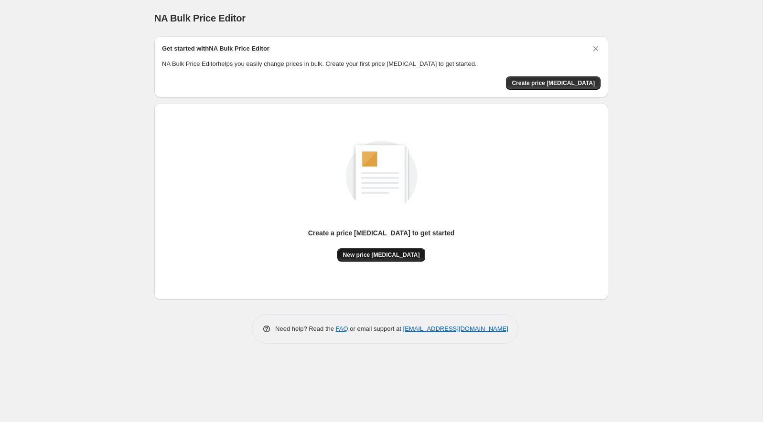
click at [395, 257] on span "New price change job" at bounding box center [381, 255] width 77 height 8
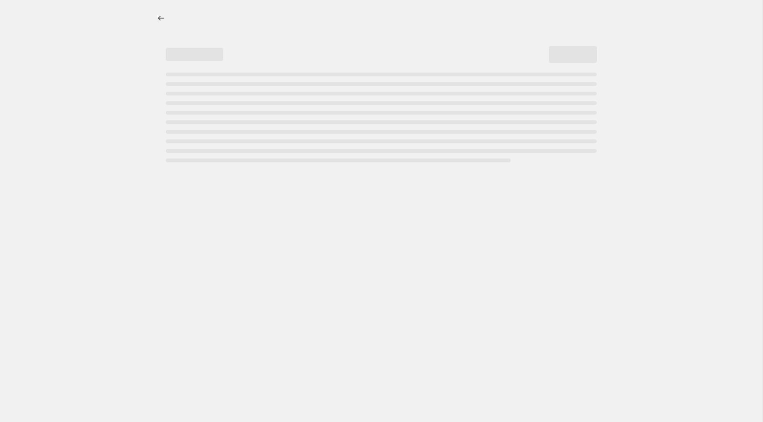
select select "percentage"
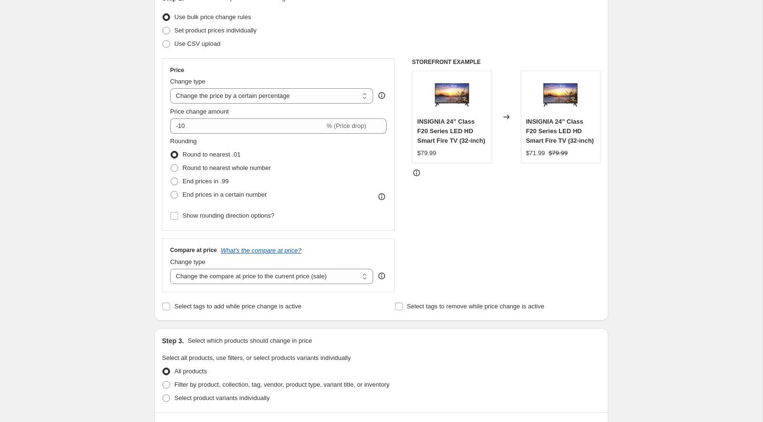
scroll to position [123, 0]
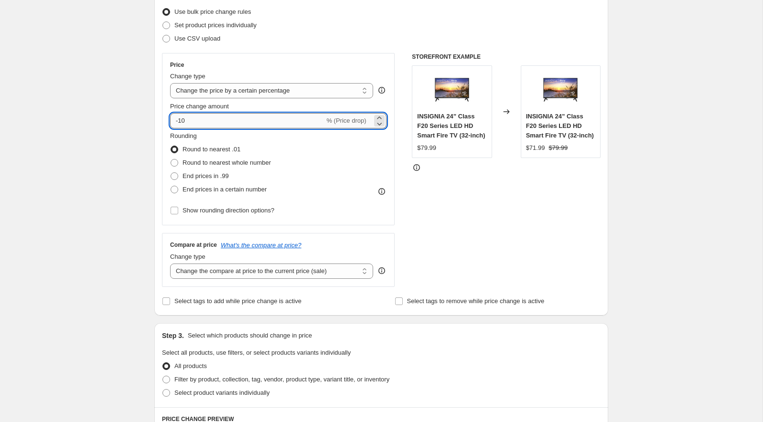
click at [203, 123] on input "-10" at bounding box center [247, 120] width 154 height 15
type input "-1"
type input "-27"
click at [174, 183] on label "End prices in a certain number" at bounding box center [218, 189] width 96 height 13
click at [171, 186] on input "End prices in a certain number" at bounding box center [170, 186] width 0 height 0
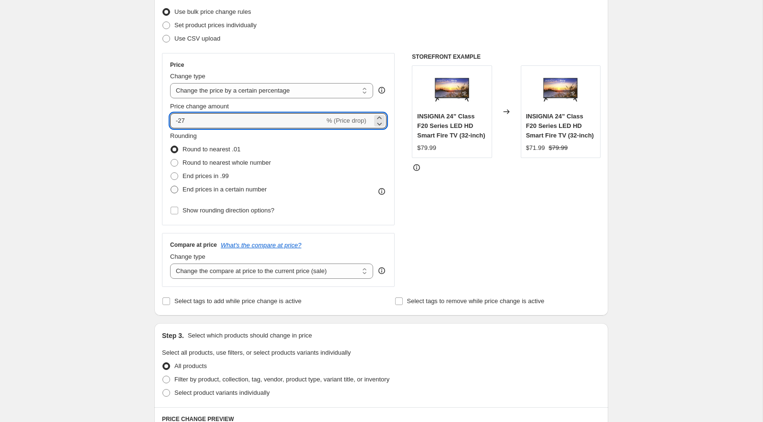
radio input "true"
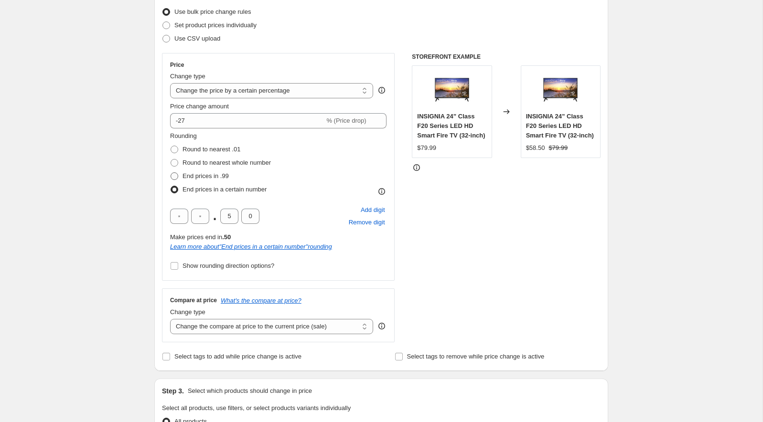
click at [174, 178] on span at bounding box center [174, 176] width 8 height 8
click at [171, 173] on input "End prices in .99" at bounding box center [170, 172] width 0 height 0
radio input "true"
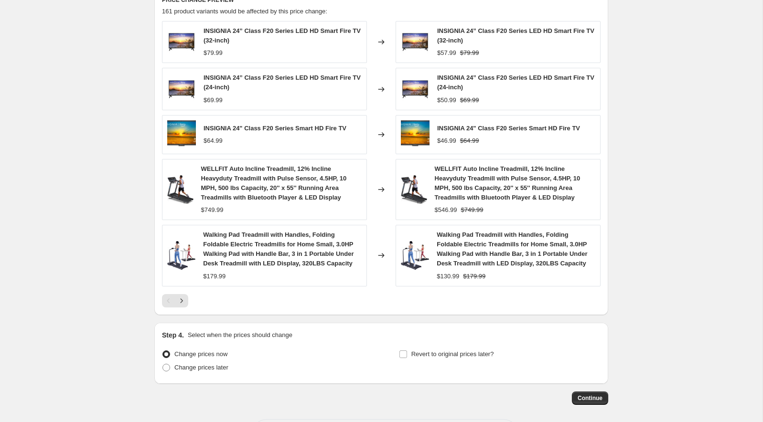
scroll to position [554, 0]
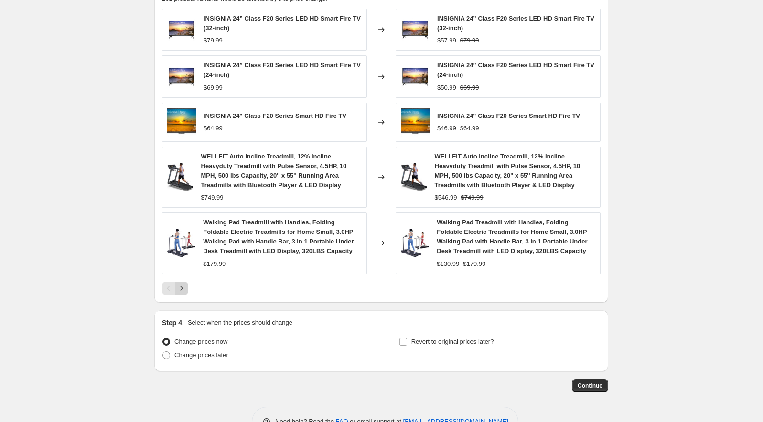
click at [181, 285] on icon "Next" at bounding box center [182, 289] width 10 height 10
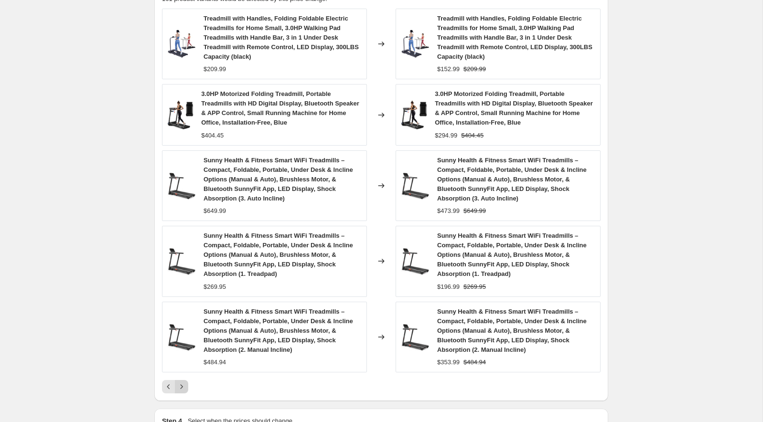
click at [183, 383] on icon "Next" at bounding box center [182, 387] width 10 height 10
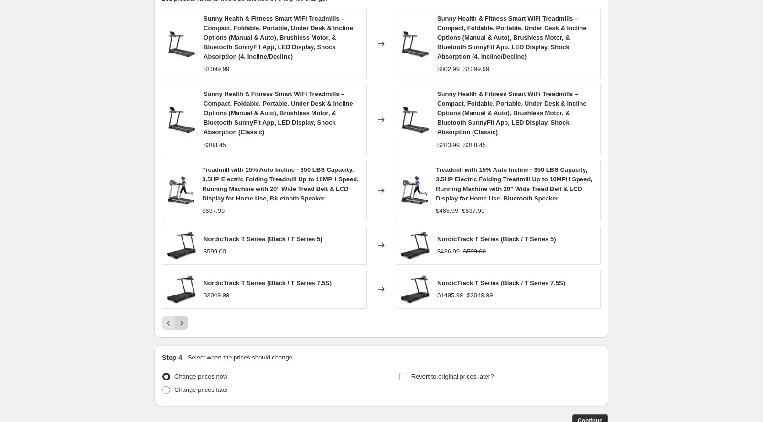
click at [182, 318] on icon "Next" at bounding box center [182, 323] width 10 height 10
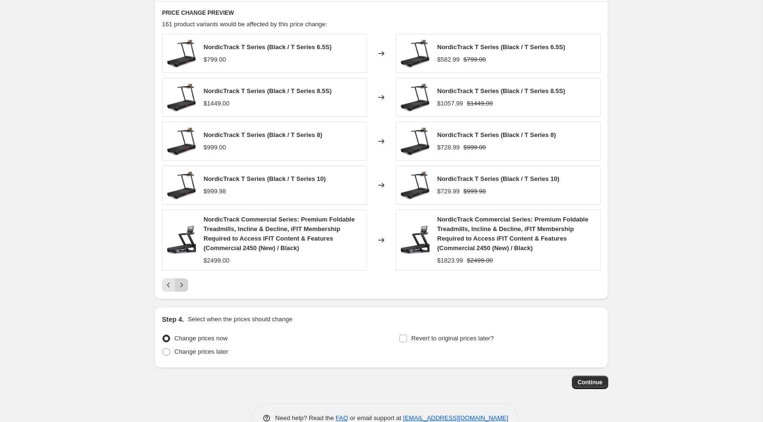
scroll to position [552, 0]
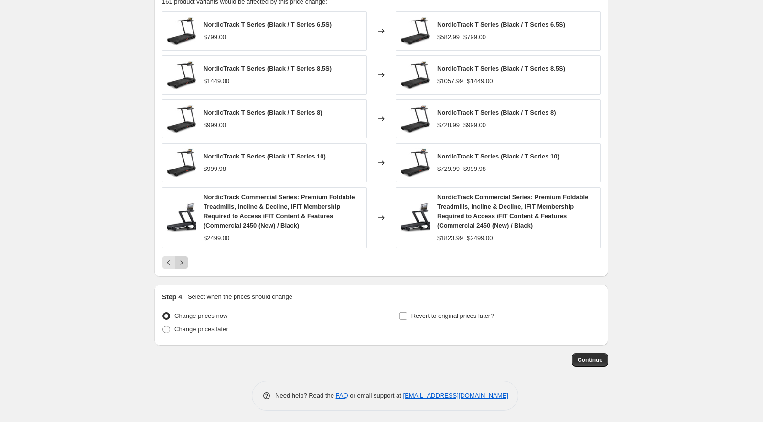
click at [180, 260] on icon "Next" at bounding box center [182, 263] width 10 height 10
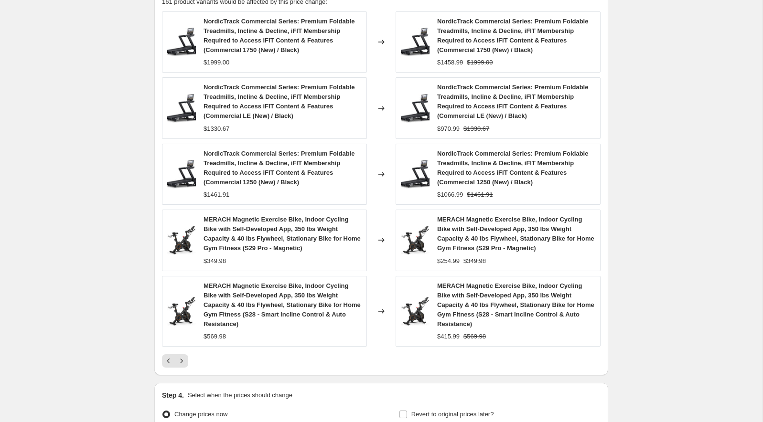
click at [181, 365] on div "PRICE CHANGE PREVIEW 161 product variants would be affected by this price chang…" at bounding box center [381, 177] width 454 height 397
click at [182, 363] on button "Next" at bounding box center [181, 360] width 13 height 13
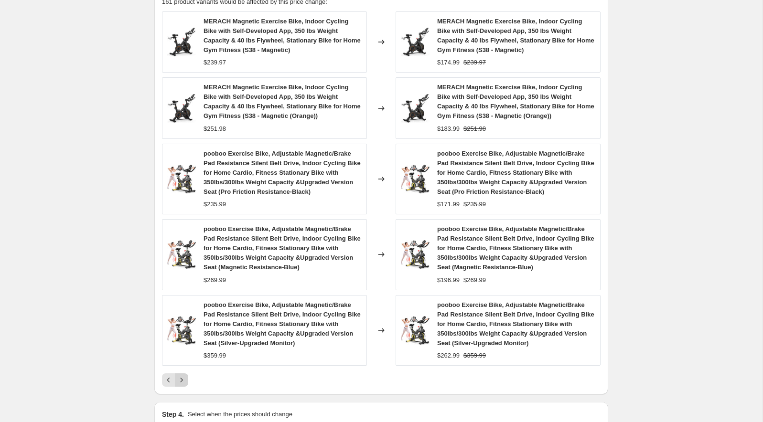
click at [183, 378] on icon "Next" at bounding box center [182, 380] width 10 height 10
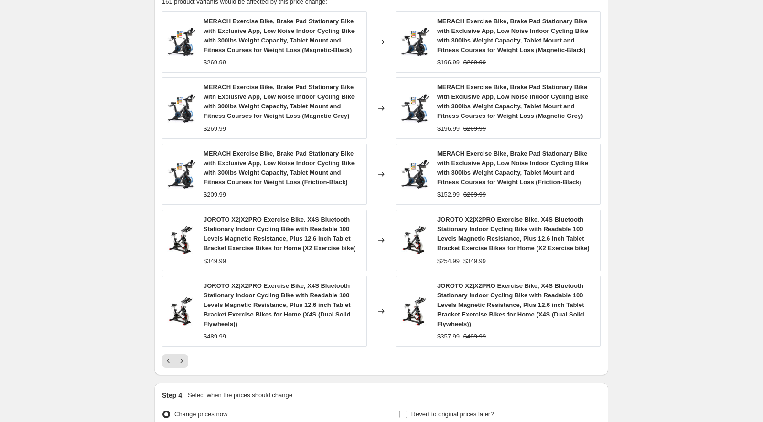
click at [182, 350] on div "MERACH Exercise Bike, Brake Pad Stationary Bike with Exclusive App, Low Noise I…" at bounding box center [381, 189] width 438 height 356
click at [180, 359] on icon "Next" at bounding box center [182, 361] width 10 height 10
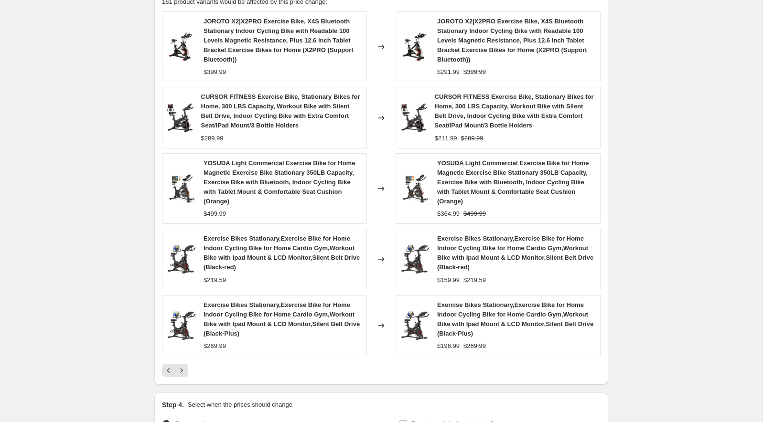
click at [183, 338] on div "Exercise Bikes Stationary,Exercise Bike for Home Indoor Cycling Bike for Home C…" at bounding box center [264, 325] width 205 height 61
click at [183, 366] on icon "Next" at bounding box center [182, 371] width 10 height 10
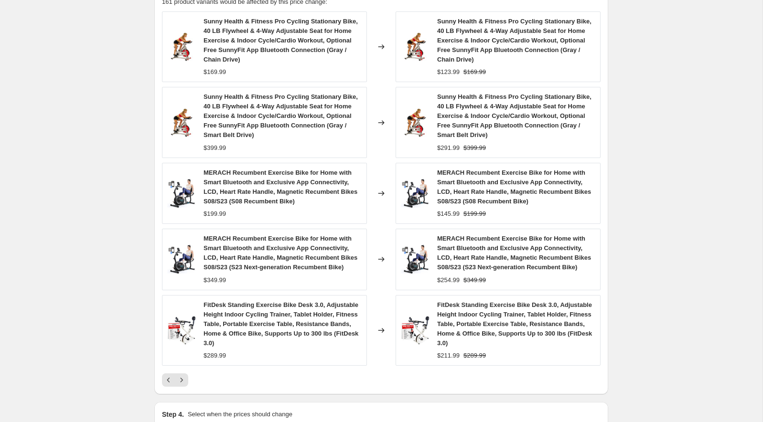
click at [183, 346] on div "FitDesk Standing Exercise Bike Desk 3.0, Adjustable Height Indoor Cycling Train…" at bounding box center [264, 330] width 205 height 71
click at [185, 375] on icon "Next" at bounding box center [182, 380] width 10 height 10
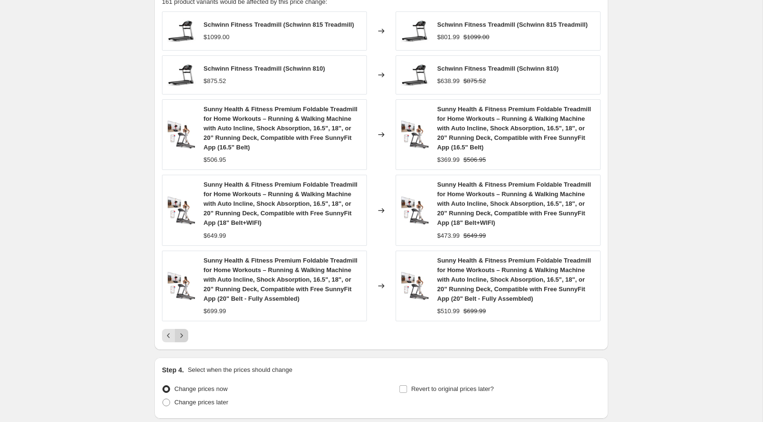
click at [182, 336] on icon "Next" at bounding box center [182, 336] width 10 height 10
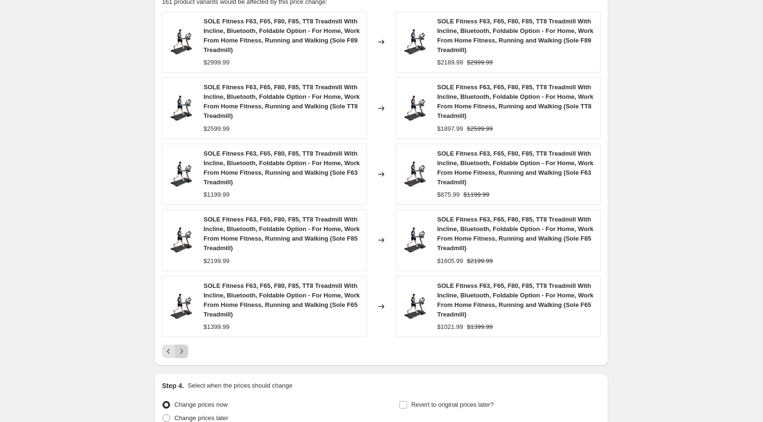
click at [182, 349] on icon "Next" at bounding box center [181, 351] width 2 height 4
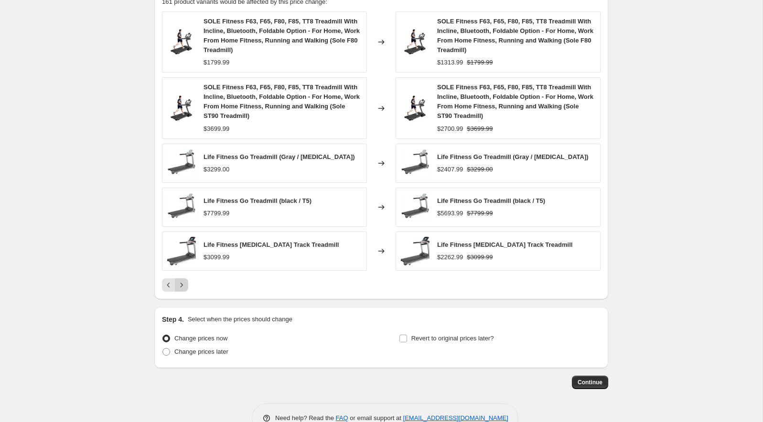
click at [181, 286] on icon "Next" at bounding box center [182, 285] width 10 height 10
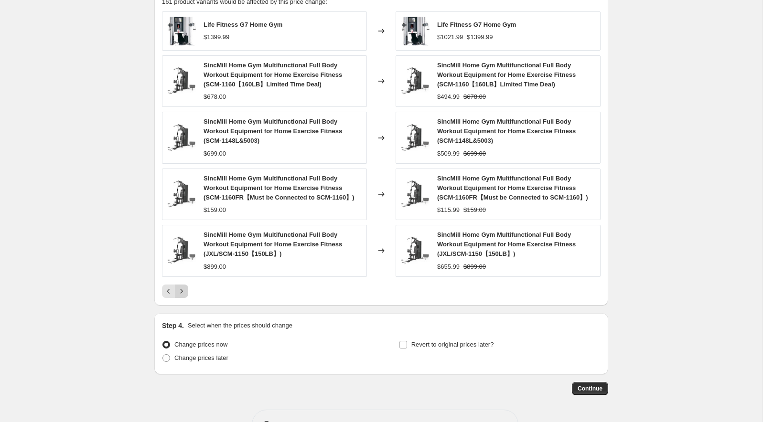
click at [181, 288] on icon "Next" at bounding box center [182, 291] width 10 height 10
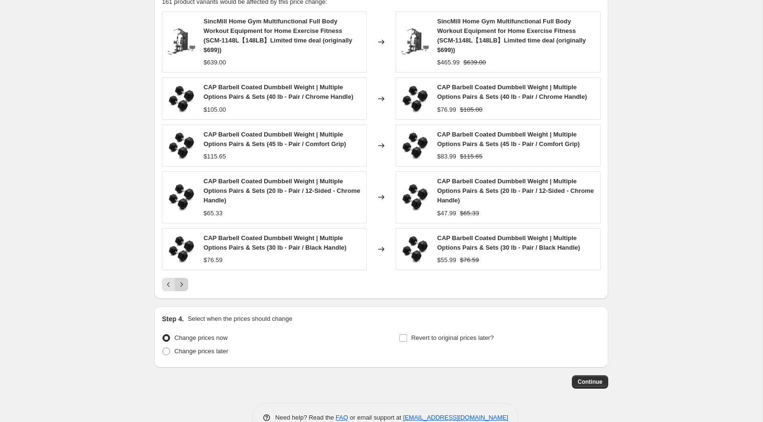
click at [181, 288] on button "Next" at bounding box center [181, 284] width 13 height 13
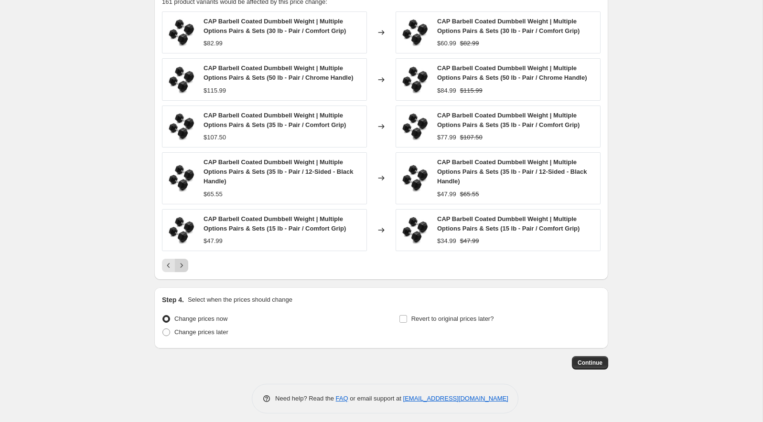
click at [180, 264] on icon "Next" at bounding box center [182, 266] width 10 height 10
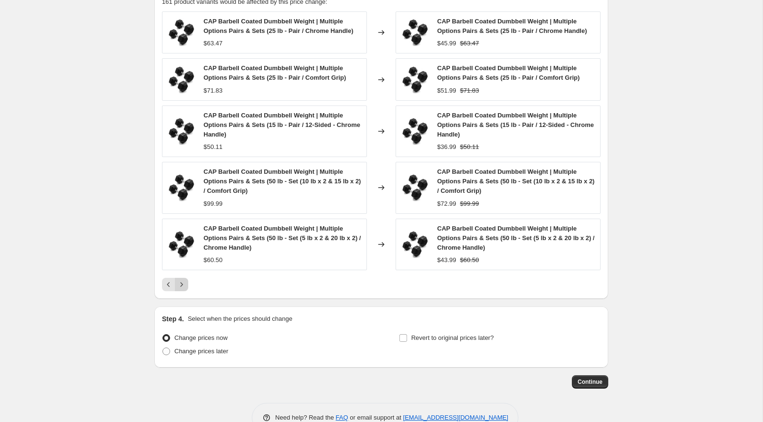
click at [180, 286] on button "Next" at bounding box center [181, 284] width 13 height 13
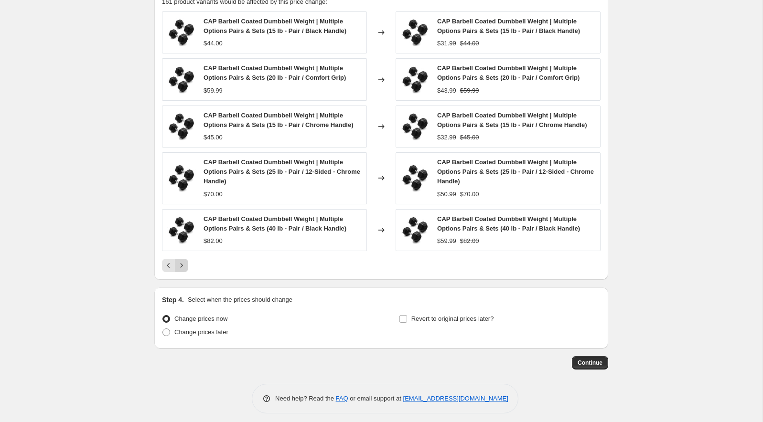
click at [182, 264] on icon "Next" at bounding box center [182, 266] width 10 height 10
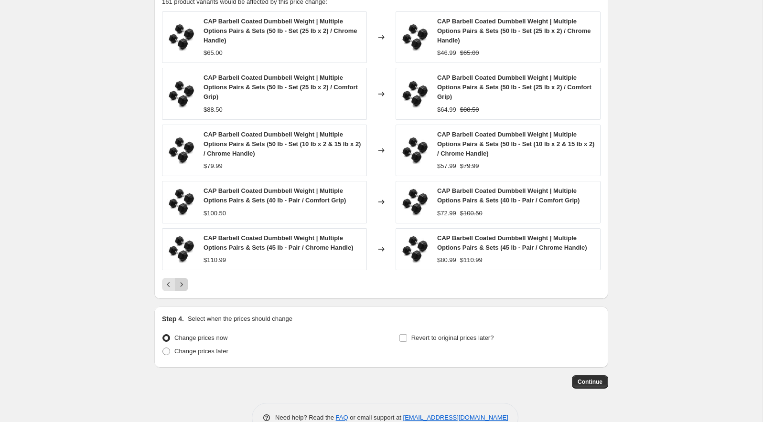
click at [182, 280] on icon "Next" at bounding box center [182, 285] width 10 height 10
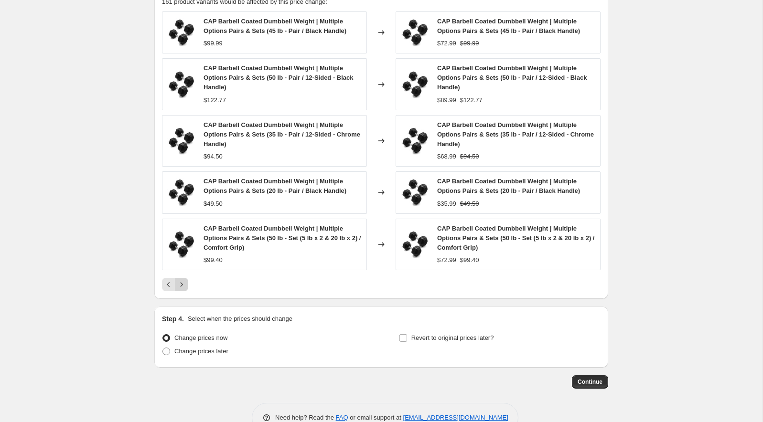
click at [182, 280] on icon "Next" at bounding box center [182, 285] width 10 height 10
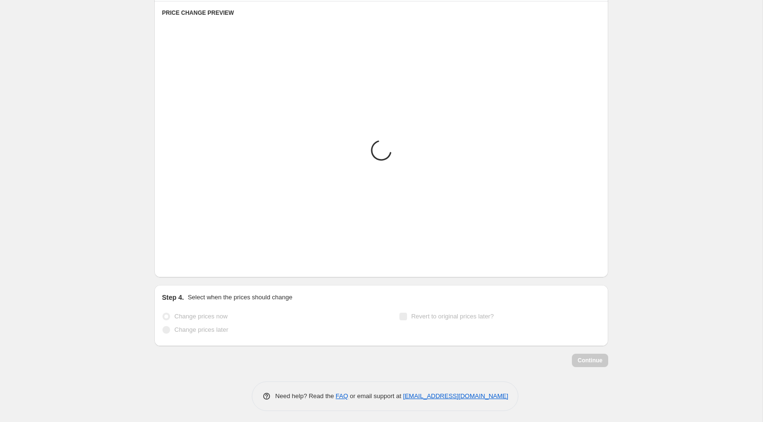
scroll to position [544, 0]
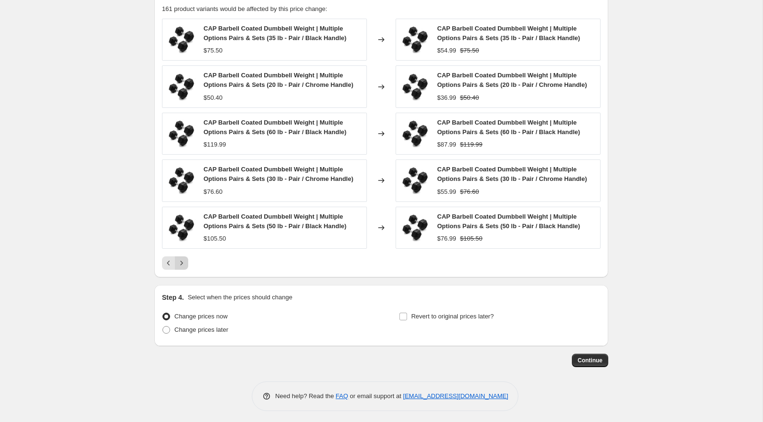
click at [183, 261] on icon "Next" at bounding box center [182, 263] width 10 height 10
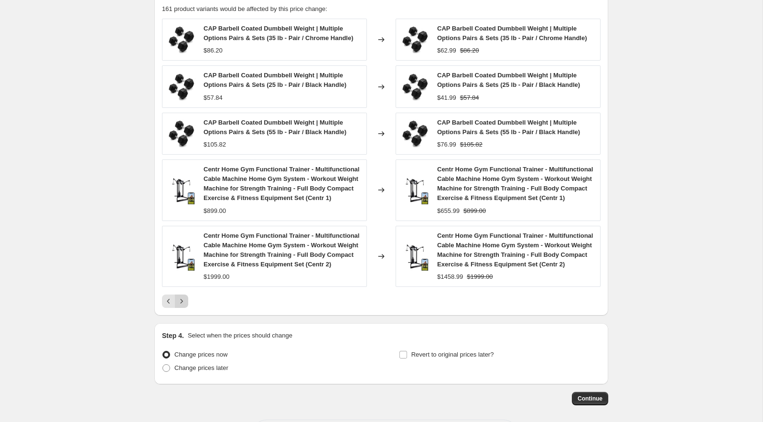
click at [182, 306] on icon "Next" at bounding box center [182, 302] width 10 height 10
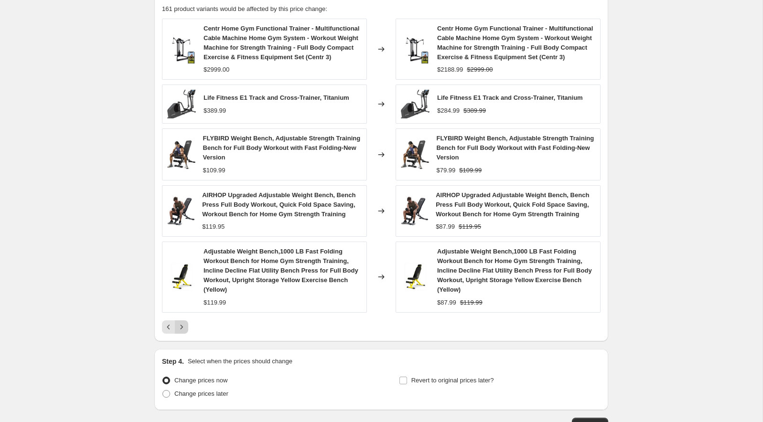
click at [181, 330] on icon "Next" at bounding box center [182, 327] width 10 height 10
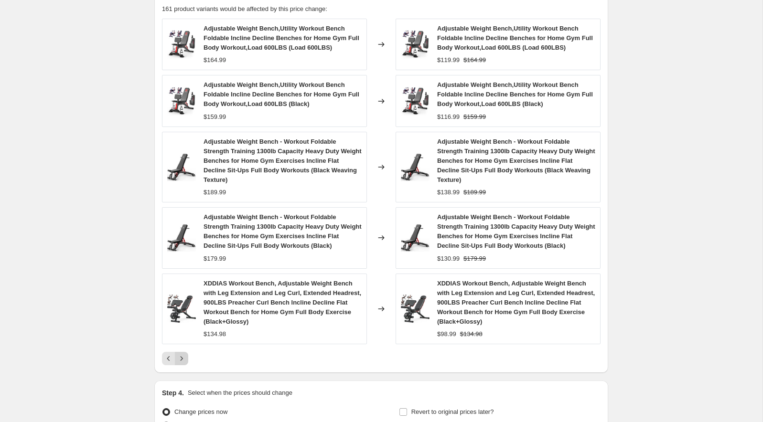
click at [180, 352] on button "Next" at bounding box center [181, 358] width 13 height 13
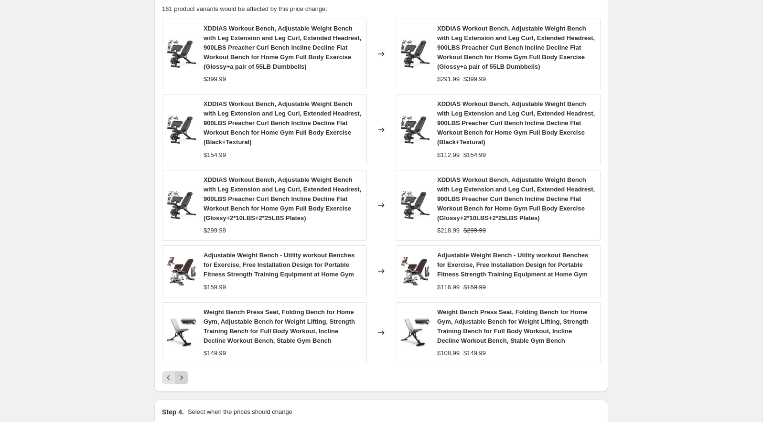
click at [180, 376] on icon "Next" at bounding box center [182, 378] width 10 height 10
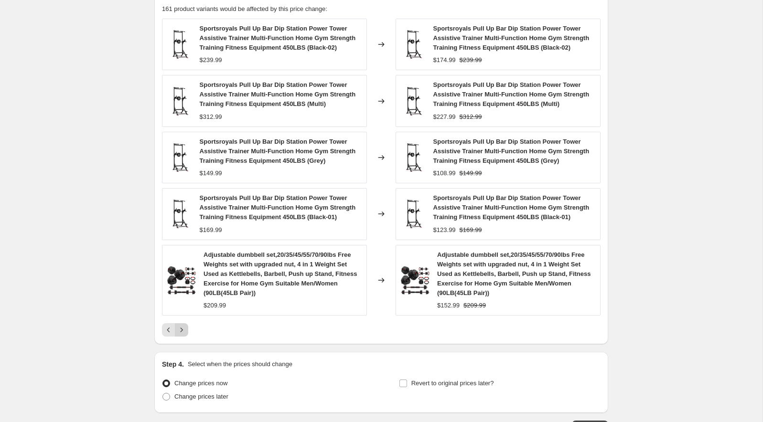
click at [183, 326] on icon "Next" at bounding box center [182, 330] width 10 height 10
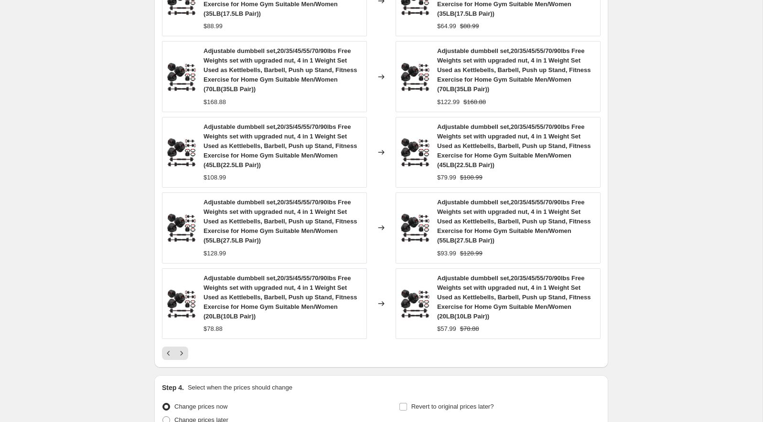
scroll to position [598, 0]
click at [182, 354] on icon "Next" at bounding box center [182, 353] width 10 height 10
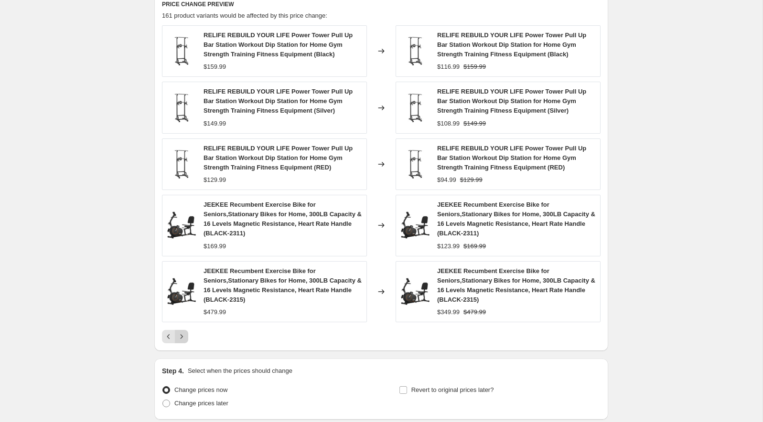
scroll to position [535, 0]
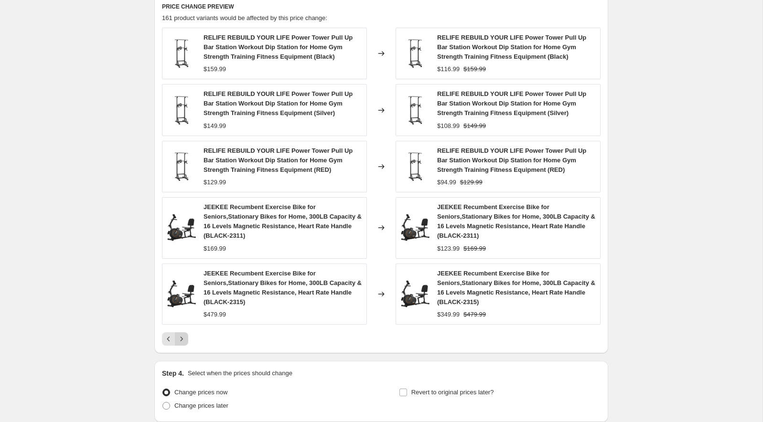
click at [181, 334] on icon "Next" at bounding box center [182, 339] width 10 height 10
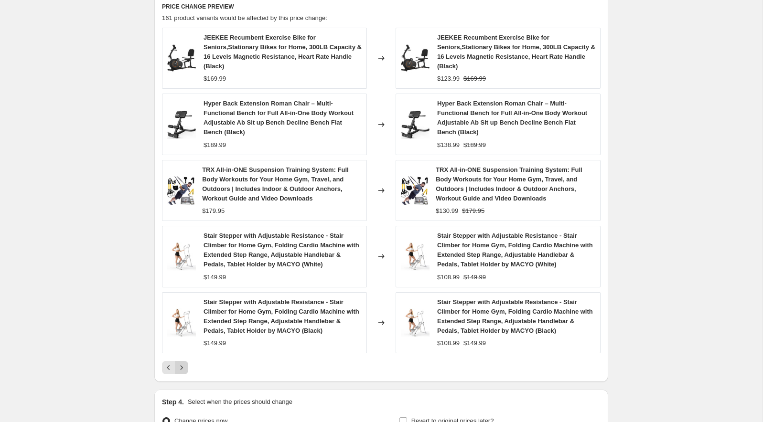
click at [181, 365] on icon "Next" at bounding box center [181, 367] width 2 height 4
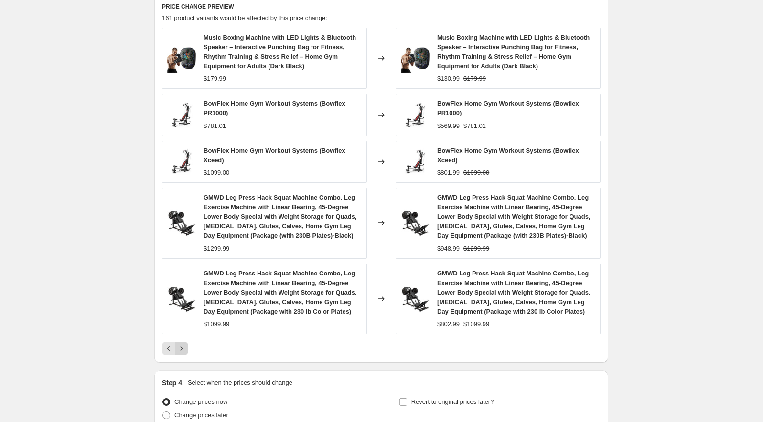
click at [182, 344] on icon "Next" at bounding box center [182, 349] width 10 height 10
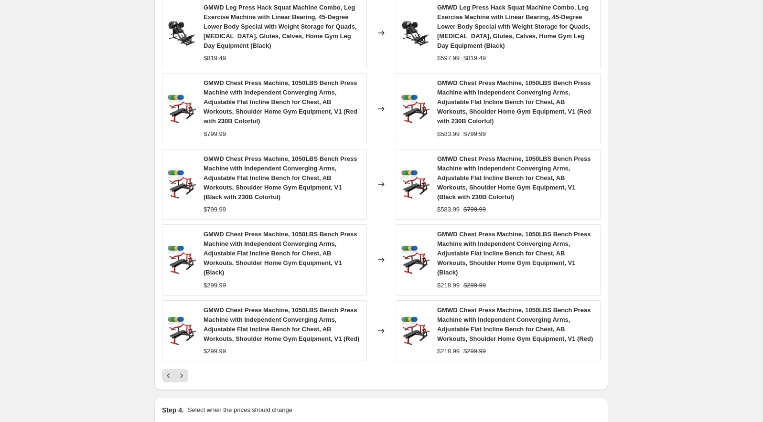
scroll to position [580, 0]
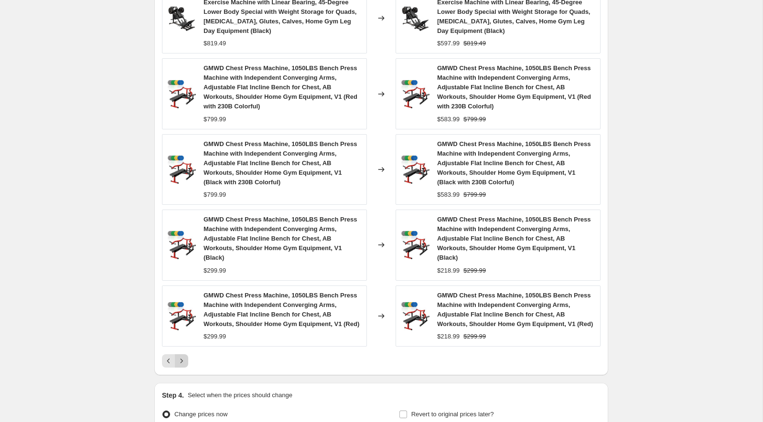
click at [181, 363] on icon "Next" at bounding box center [181, 361] width 2 height 4
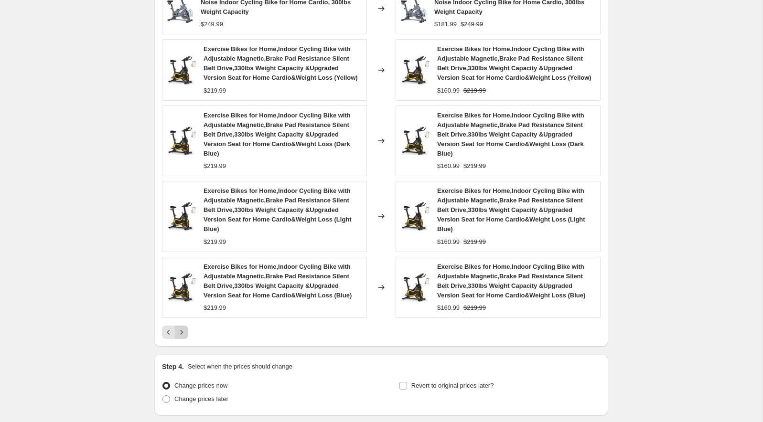
click at [181, 328] on icon "Next" at bounding box center [182, 333] width 10 height 10
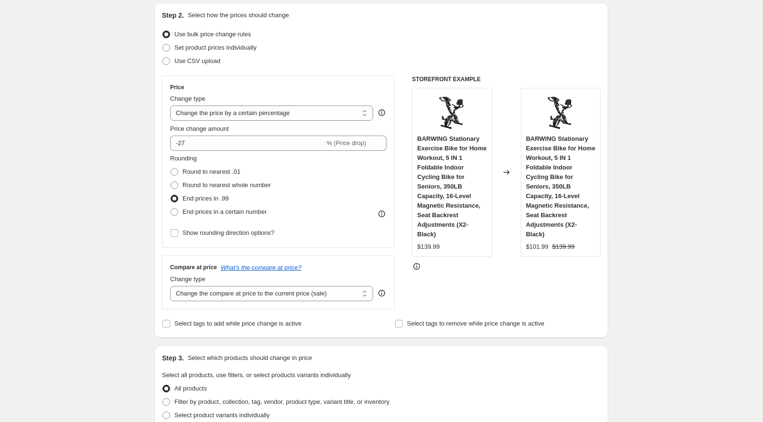
scroll to position [102, 0]
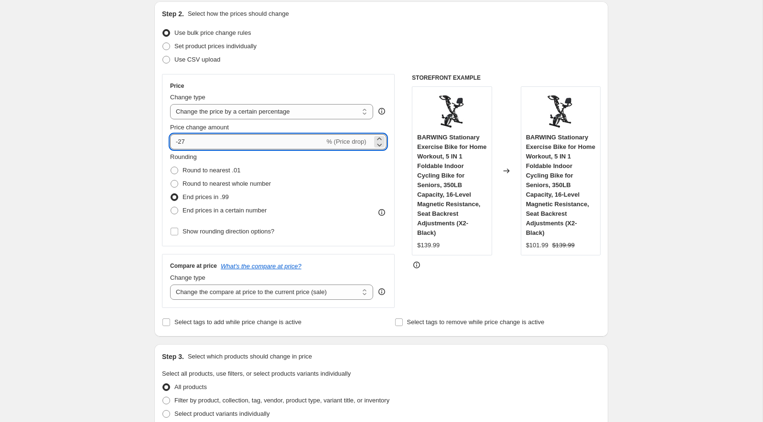
click at [191, 146] on input "-27" at bounding box center [247, 141] width 154 height 15
type input "-2"
type input "-25"
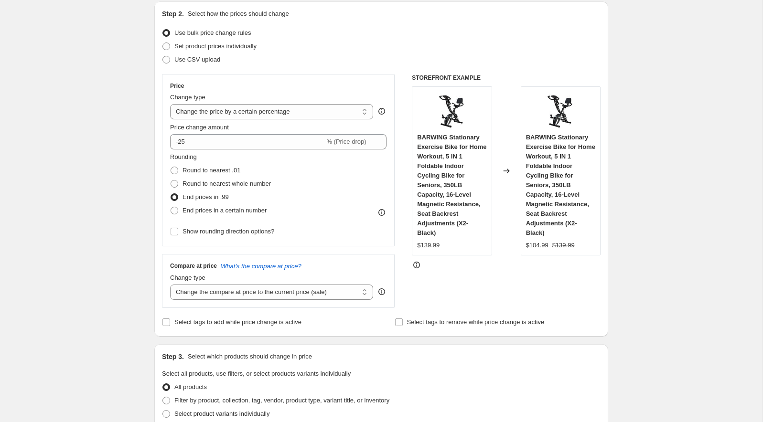
click at [173, 196] on span at bounding box center [174, 197] width 8 height 8
click at [171, 194] on input "End prices in .99" at bounding box center [170, 193] width 0 height 0
click at [174, 198] on span at bounding box center [174, 197] width 8 height 8
click at [171, 194] on input "End prices in .99" at bounding box center [170, 193] width 0 height 0
click at [174, 198] on span at bounding box center [174, 197] width 8 height 8
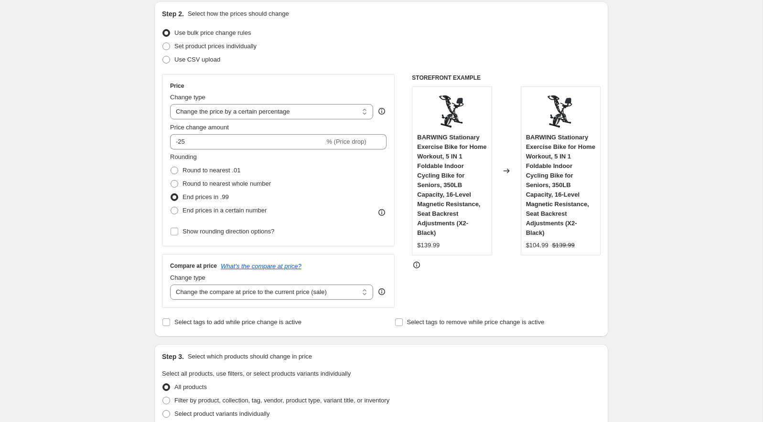
click at [171, 194] on input "End prices in .99" at bounding box center [170, 193] width 0 height 0
click at [174, 175] on label "Round to nearest .01" at bounding box center [205, 170] width 70 height 13
click at [171, 167] on input "Round to nearest .01" at bounding box center [170, 167] width 0 height 0
radio input "true"
click at [173, 196] on span at bounding box center [174, 197] width 8 height 8
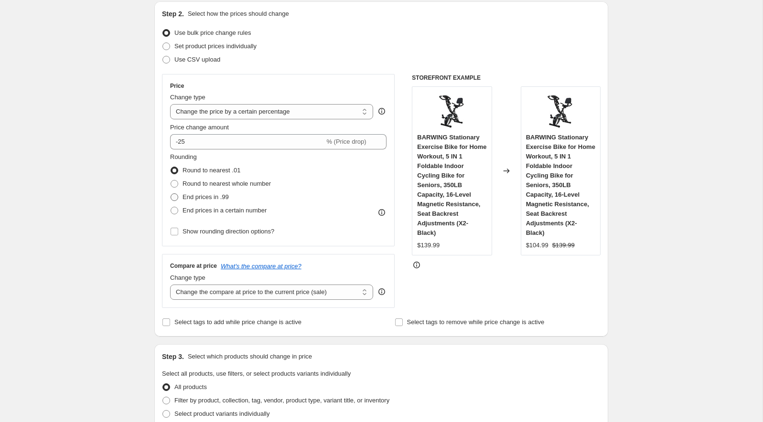
click at [171, 194] on input "End prices in .99" at bounding box center [170, 193] width 0 height 0
radio input "true"
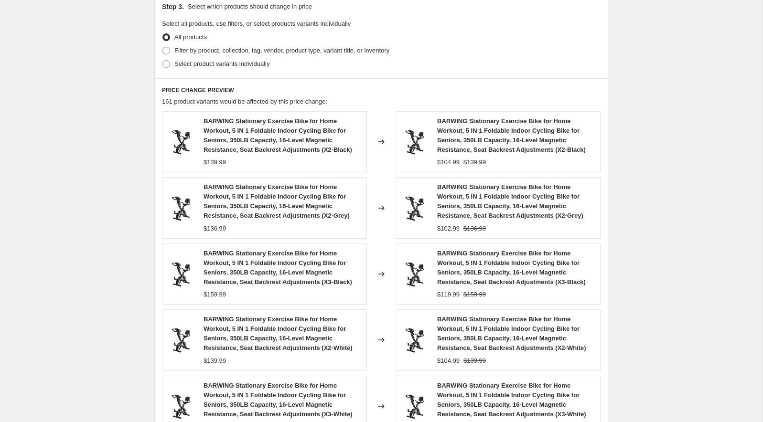
scroll to position [640, 0]
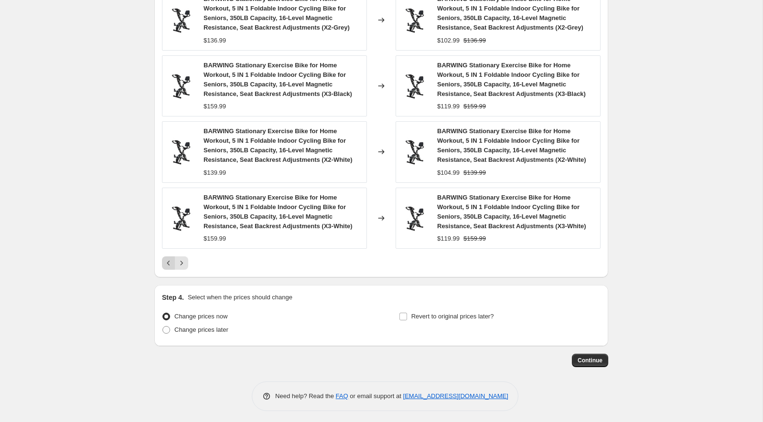
click at [165, 261] on icon "Previous" at bounding box center [169, 263] width 10 height 10
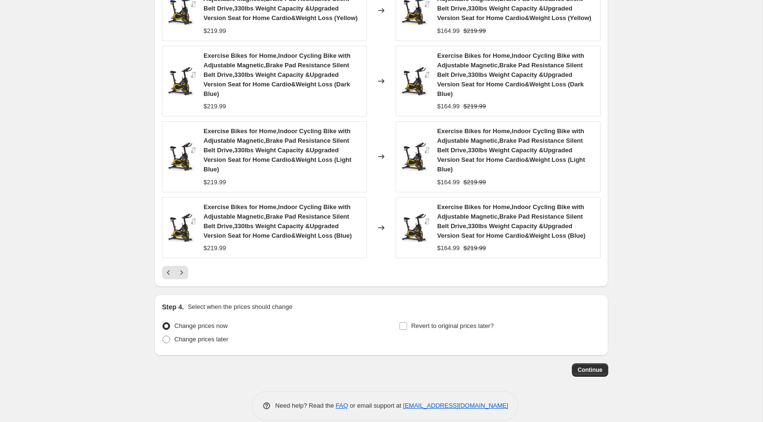
click at [165, 261] on div "Cyclace Magnetic Exercise Bike, Stationary Bike, Low Noise Indoor Cycling Bike …" at bounding box center [381, 101] width 438 height 356
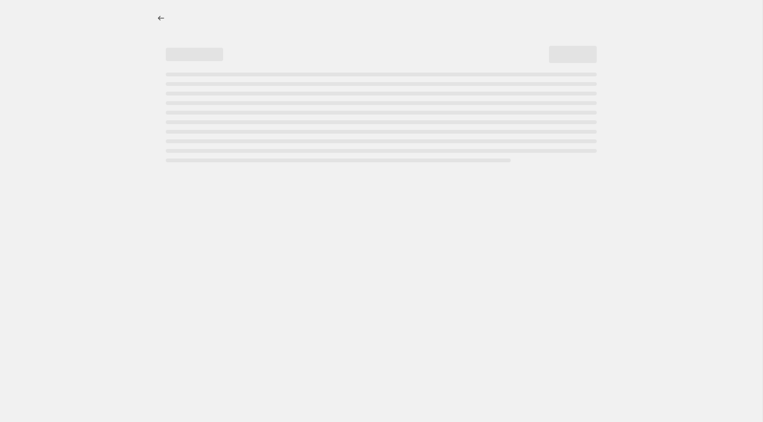
select select "percentage"
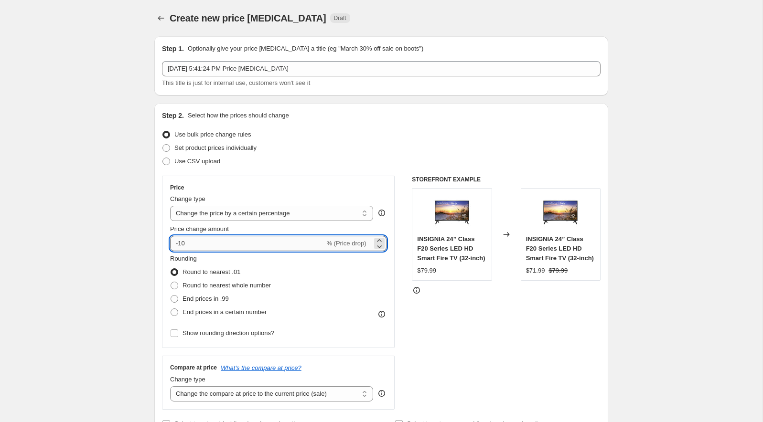
click at [191, 237] on input "-10" at bounding box center [247, 243] width 154 height 15
click at [191, 238] on input "-10" at bounding box center [247, 243] width 154 height 15
type input "-1"
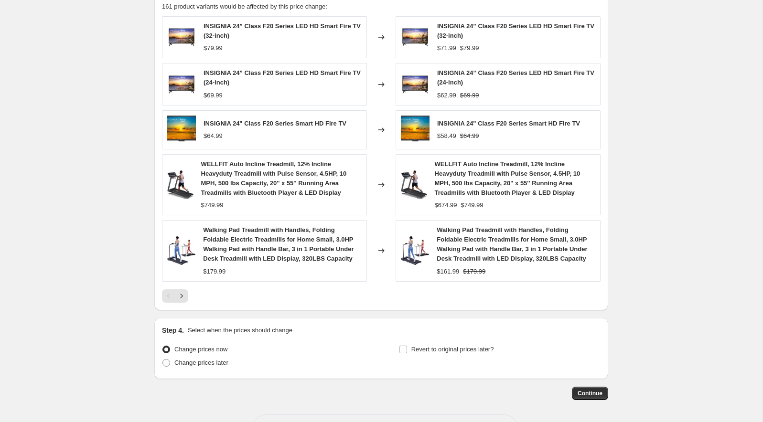
scroll to position [548, 0]
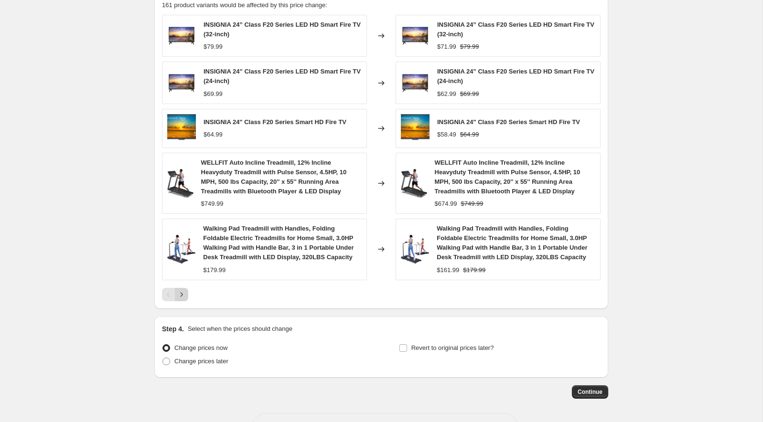
type input "-25"
click at [181, 293] on icon "Next" at bounding box center [182, 295] width 10 height 10
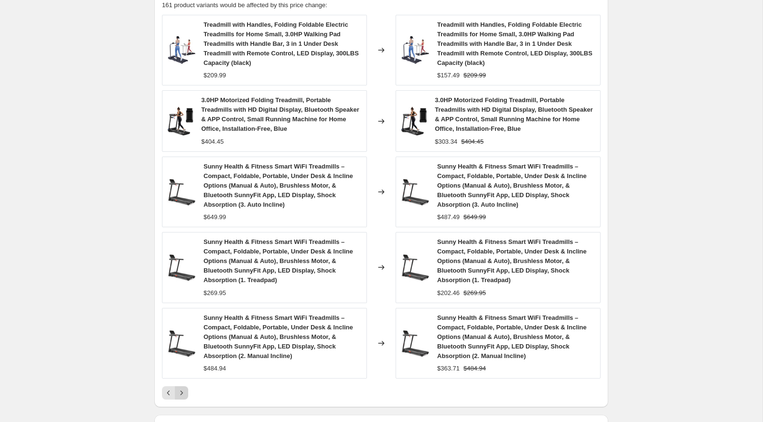
click at [181, 388] on icon "Next" at bounding box center [182, 393] width 10 height 10
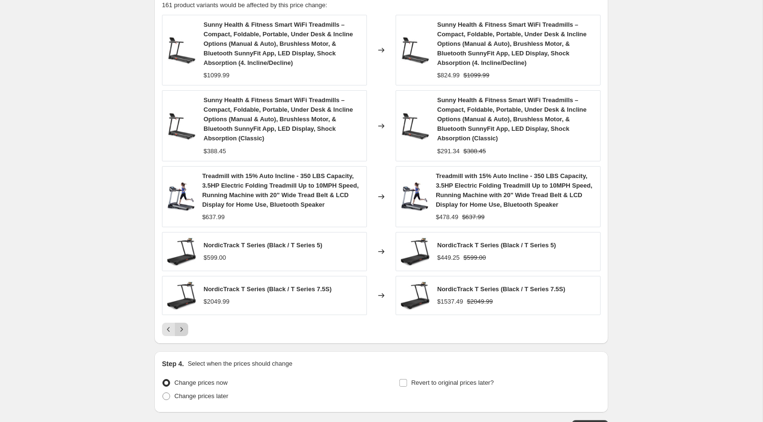
click at [181, 327] on icon "Next" at bounding box center [181, 329] width 2 height 4
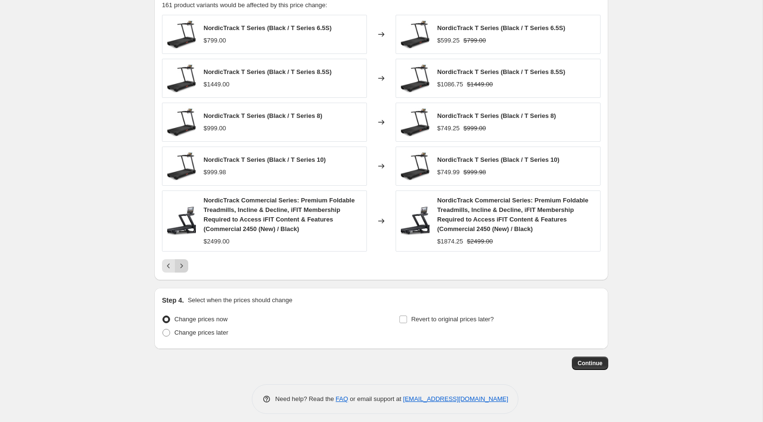
click at [181, 268] on button "Next" at bounding box center [181, 265] width 13 height 13
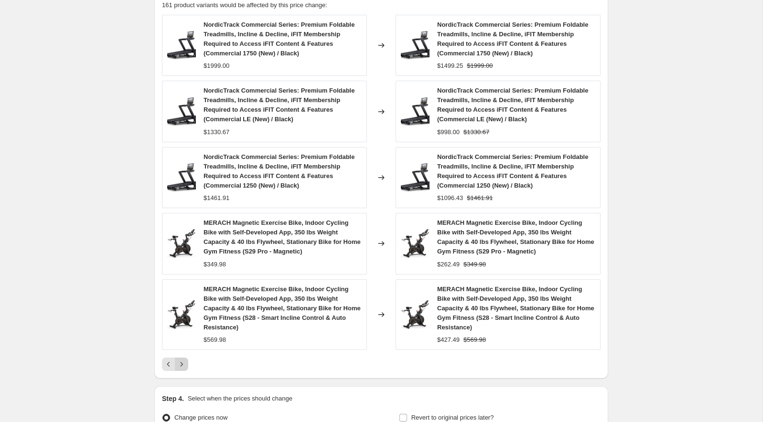
click at [184, 365] on icon "Next" at bounding box center [182, 365] width 10 height 10
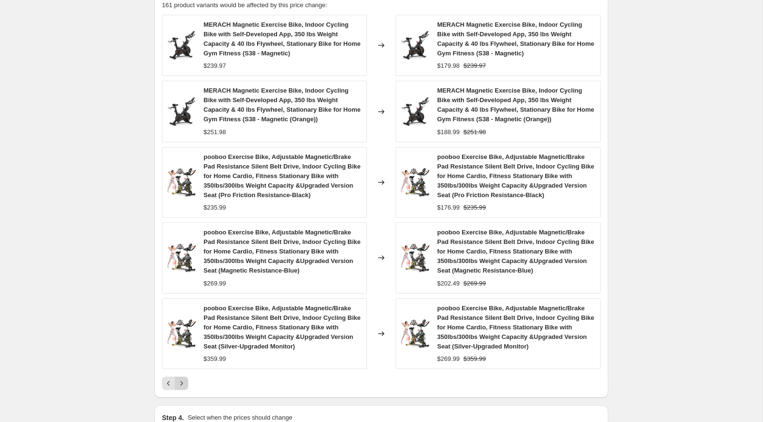
click at [183, 379] on icon "Next" at bounding box center [182, 384] width 10 height 10
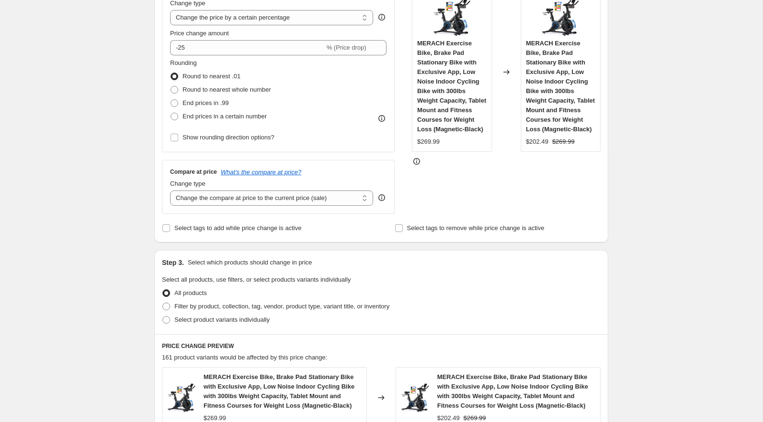
scroll to position [194, 0]
click at [173, 104] on span at bounding box center [174, 105] width 8 height 8
click at [171, 101] on input "End prices in .99" at bounding box center [170, 101] width 0 height 0
radio input "true"
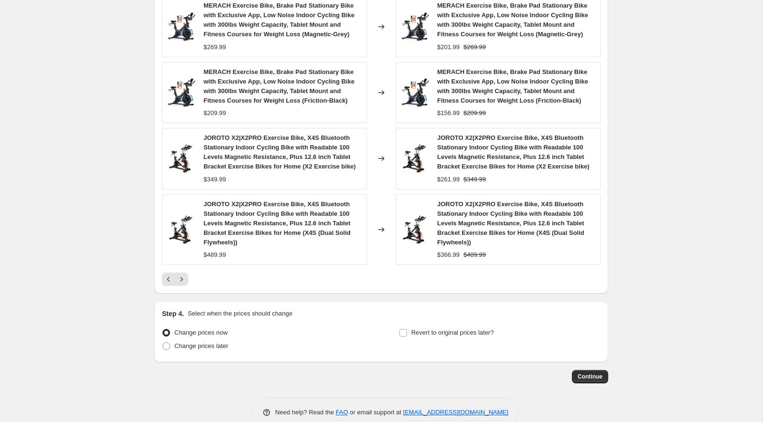
scroll to position [634, 0]
click at [184, 279] on icon "Next" at bounding box center [182, 279] width 10 height 10
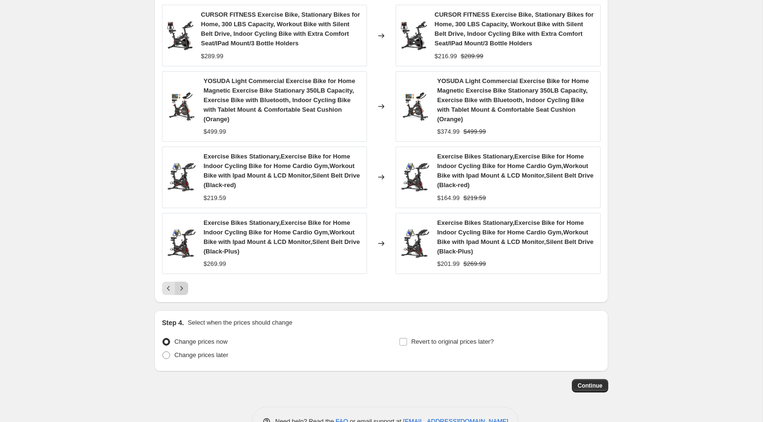
click at [184, 284] on icon "Next" at bounding box center [182, 289] width 10 height 10
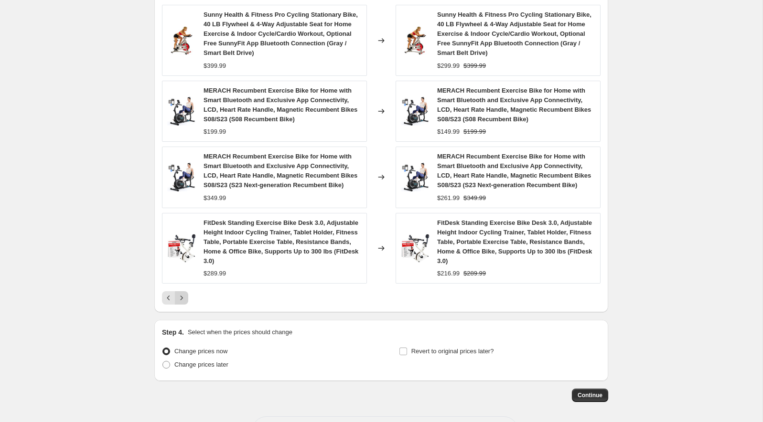
click at [183, 294] on icon "Next" at bounding box center [182, 298] width 10 height 10
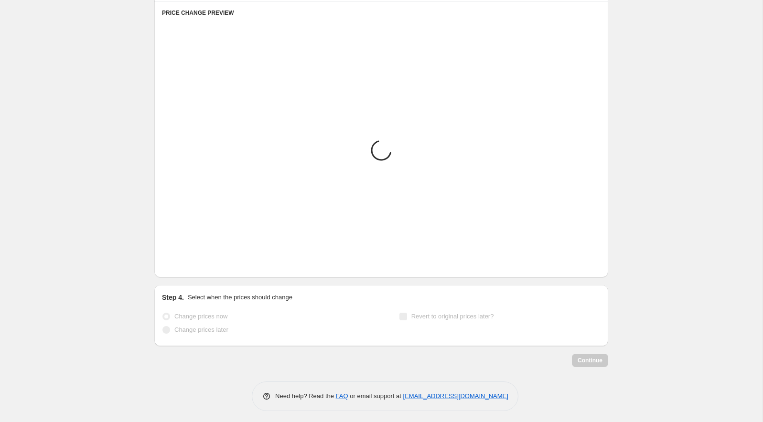
scroll to position [624, 0]
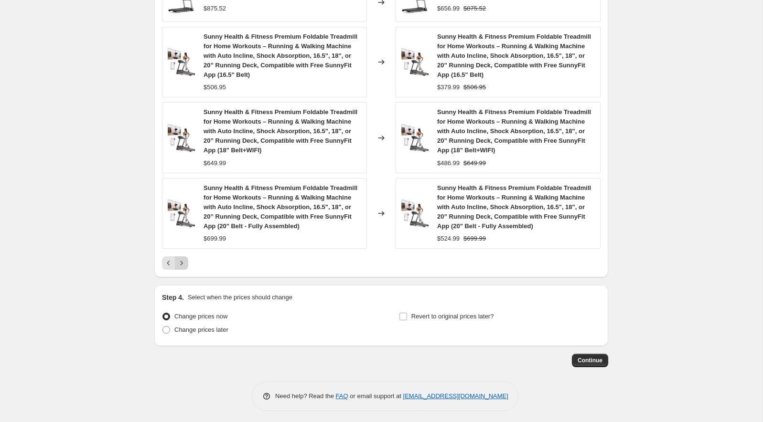
click at [179, 263] on icon "Next" at bounding box center [182, 263] width 10 height 10
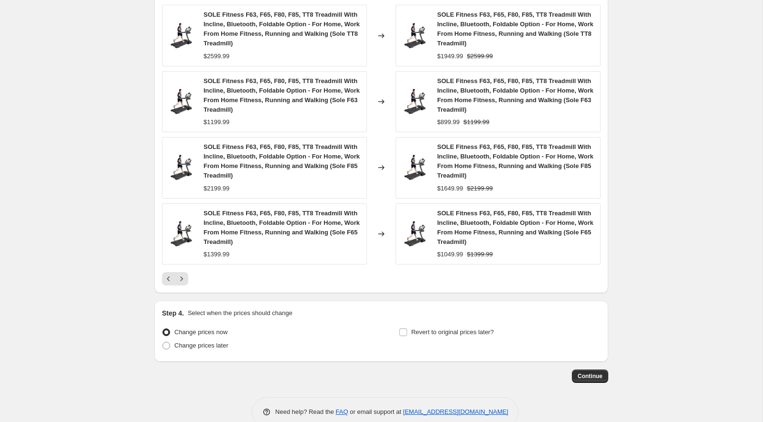
click at [180, 282] on div "PRICE CHANGE PREVIEW 161 product variants would be affected by this price chang…" at bounding box center [381, 99] width 454 height 387
click at [180, 279] on icon "Next" at bounding box center [182, 279] width 10 height 10
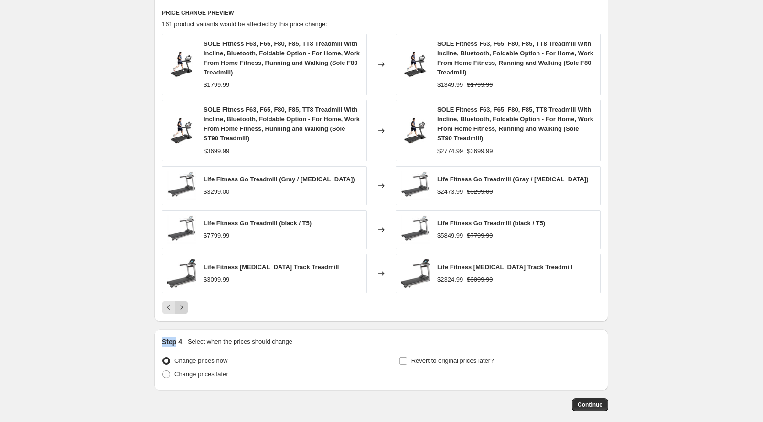
scroll to position [573, 0]
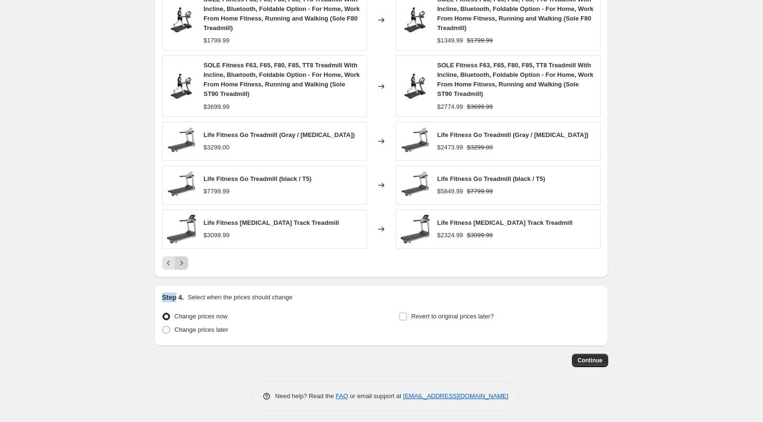
click at [183, 262] on icon "Next" at bounding box center [182, 263] width 10 height 10
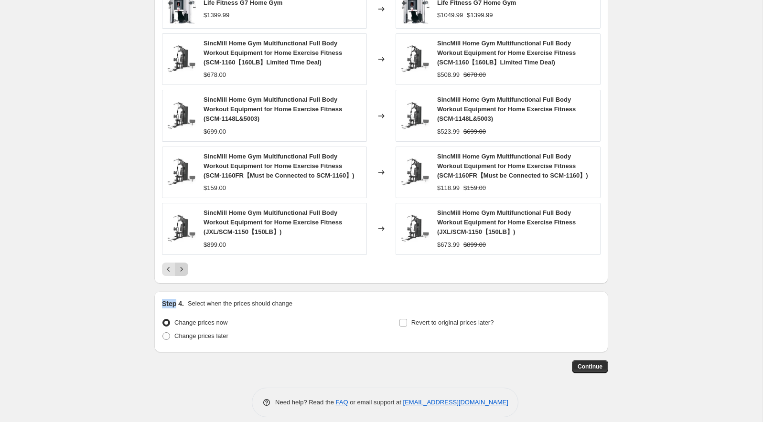
click at [183, 265] on icon "Next" at bounding box center [182, 270] width 10 height 10
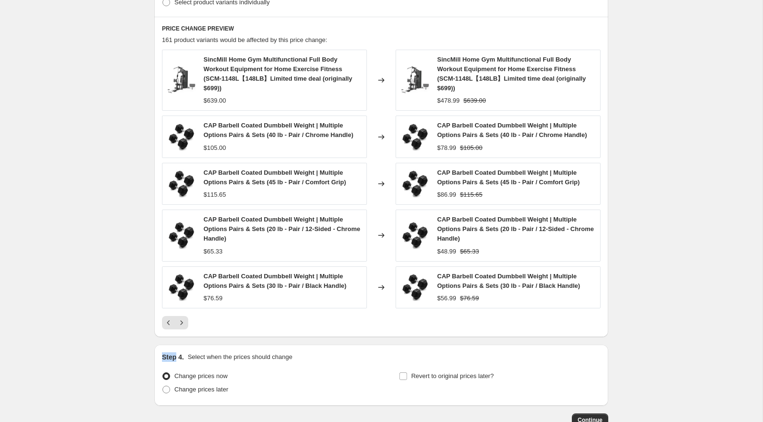
scroll to position [510, 0]
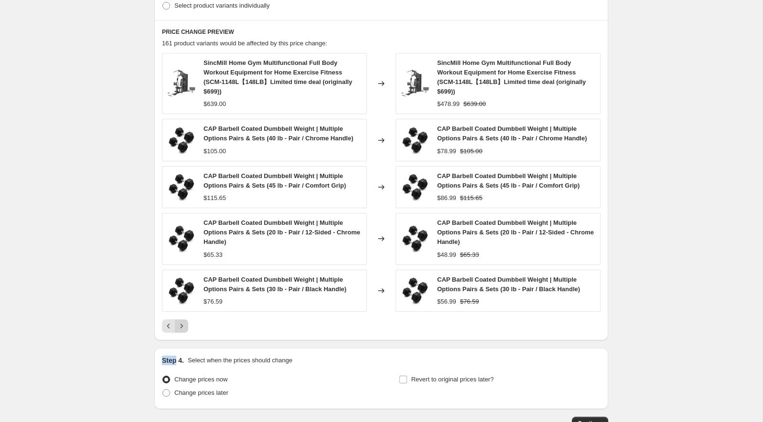
click at [185, 323] on icon "Next" at bounding box center [182, 326] width 10 height 10
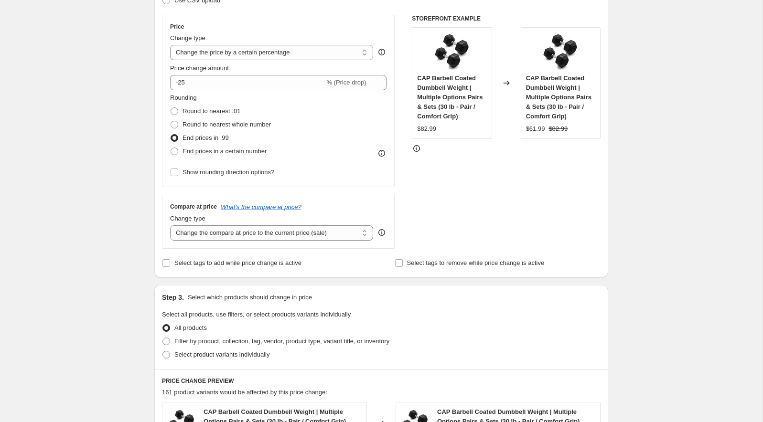
scroll to position [554, 0]
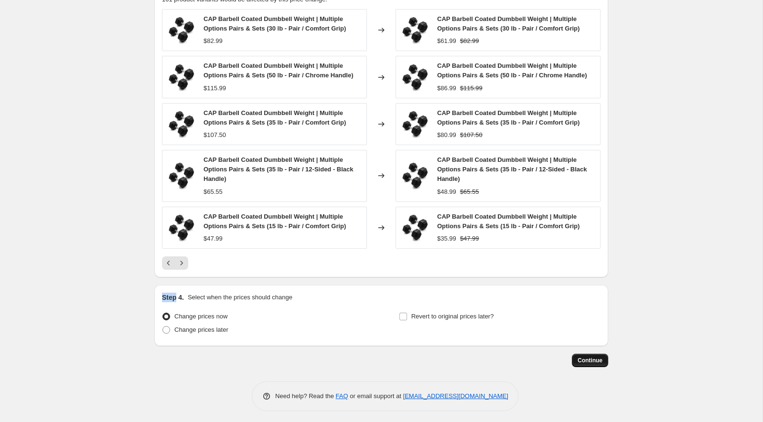
click at [593, 357] on span "Continue" at bounding box center [589, 361] width 25 height 8
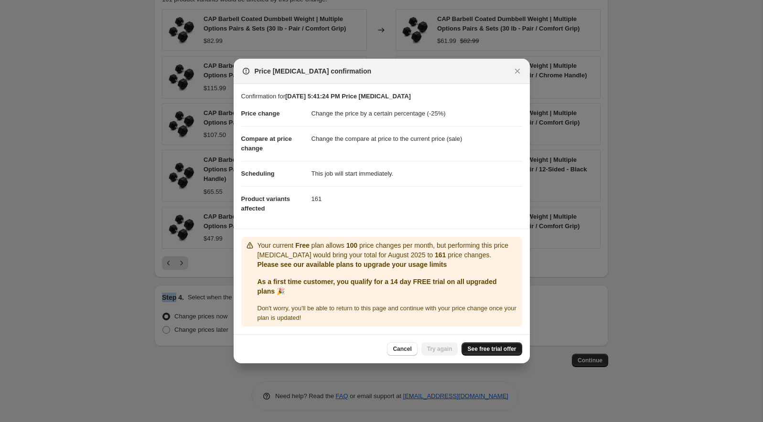
click at [484, 347] on span "See free trial offer" at bounding box center [491, 349] width 49 height 8
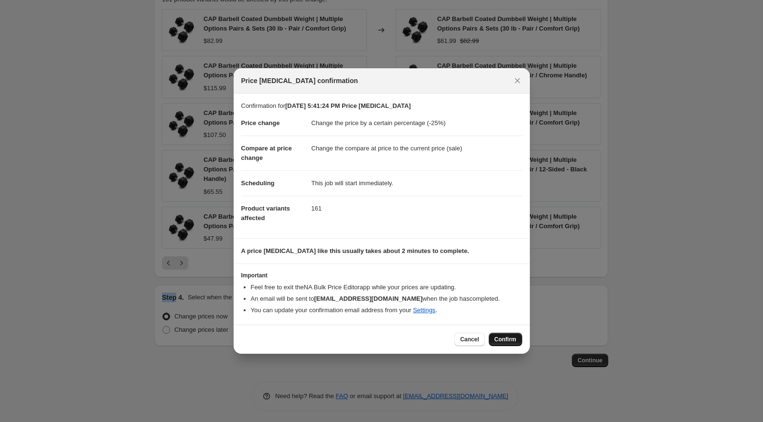
click at [498, 340] on span "Confirm" at bounding box center [505, 340] width 22 height 8
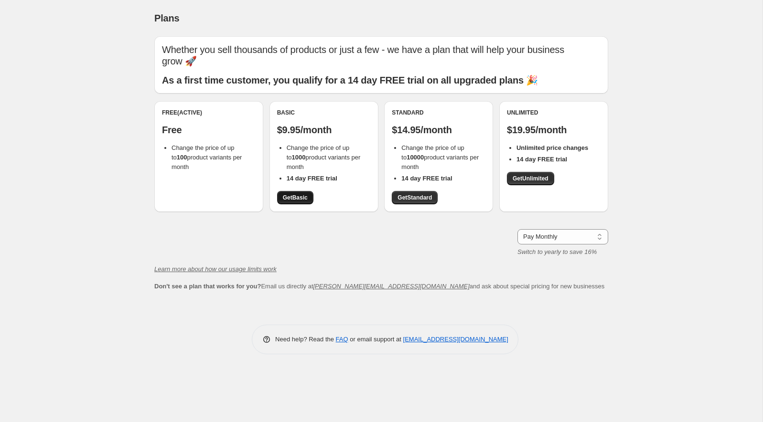
click at [295, 194] on span "Get Basic" at bounding box center [295, 198] width 25 height 8
